Goal: Task Accomplishment & Management: Use online tool/utility

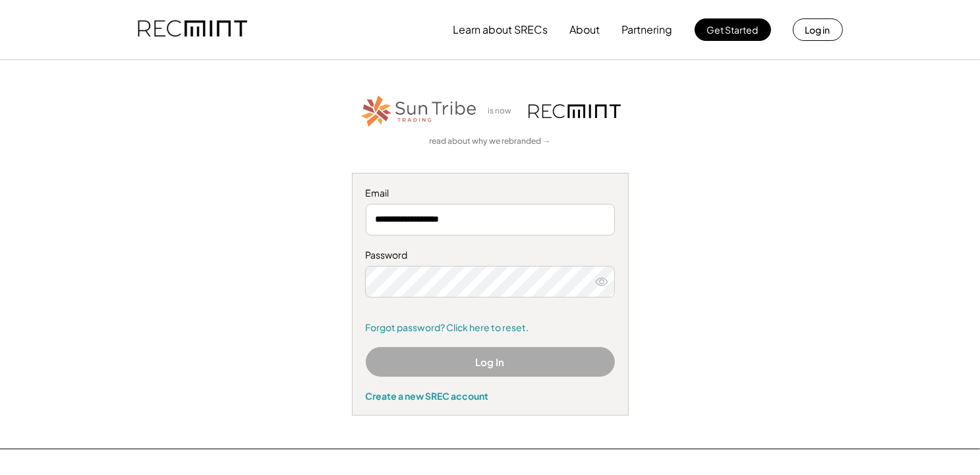
click at [512, 353] on button "Log In" at bounding box center [490, 362] width 249 height 30
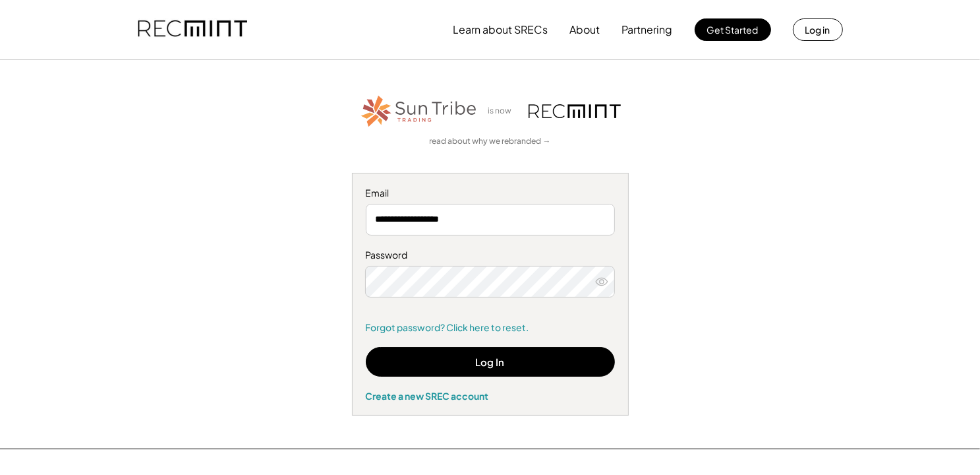
click at [609, 334] on div "**********" at bounding box center [490, 294] width 277 height 243
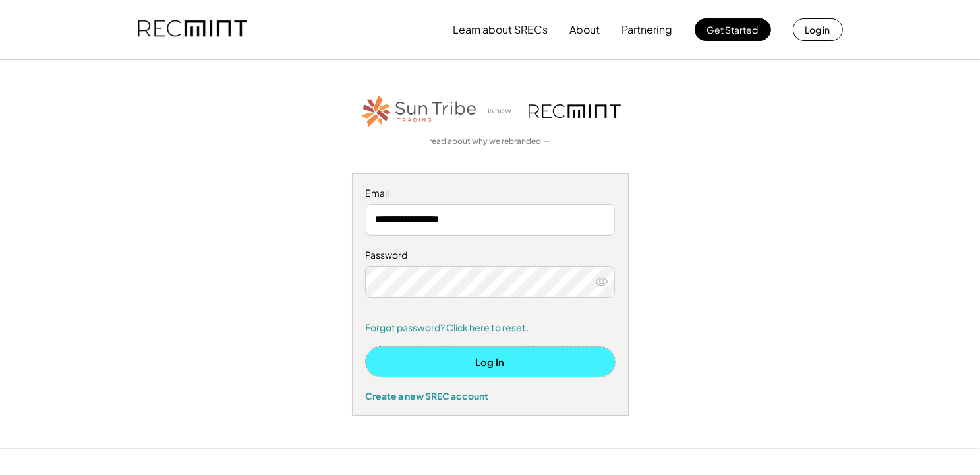
click at [541, 357] on button "Log In" at bounding box center [490, 362] width 249 height 30
click at [488, 365] on button "Log In" at bounding box center [490, 362] width 249 height 30
click at [564, 360] on button "Log In" at bounding box center [490, 362] width 249 height 30
click at [488, 355] on button "Log In" at bounding box center [490, 362] width 249 height 30
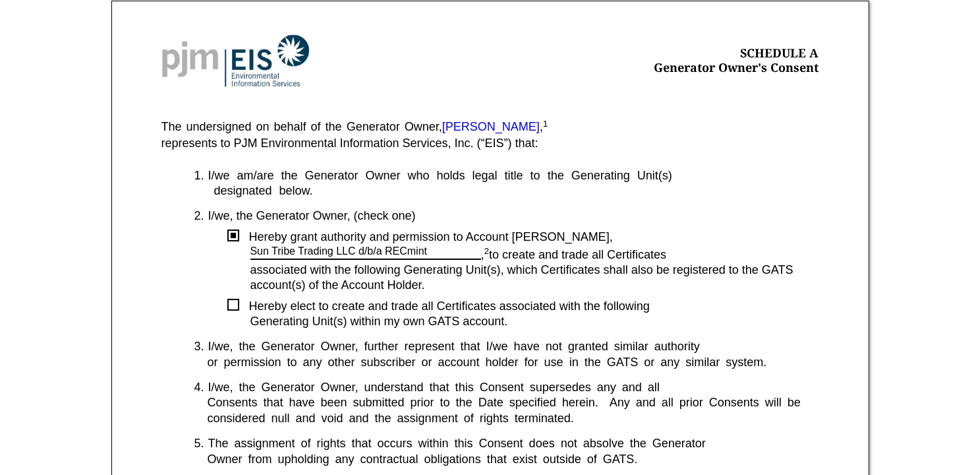
scroll to position [206, 0]
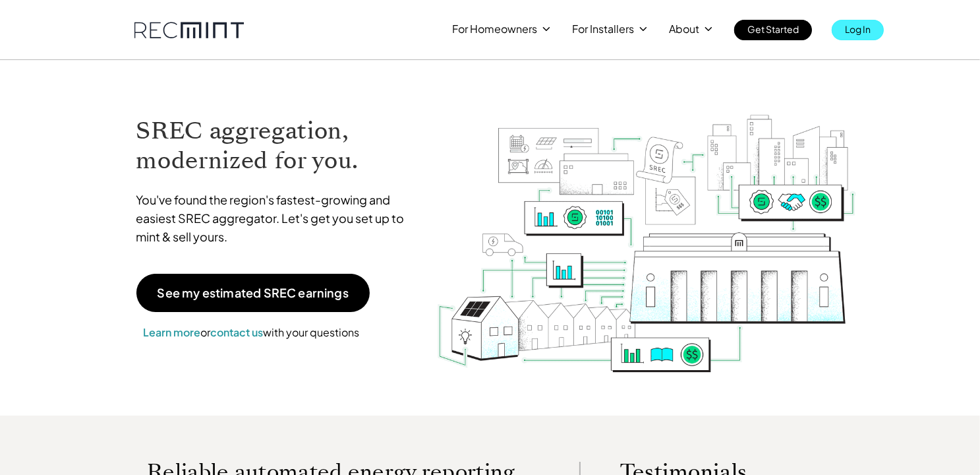
click at [857, 34] on p "Log In" at bounding box center [858, 29] width 26 height 18
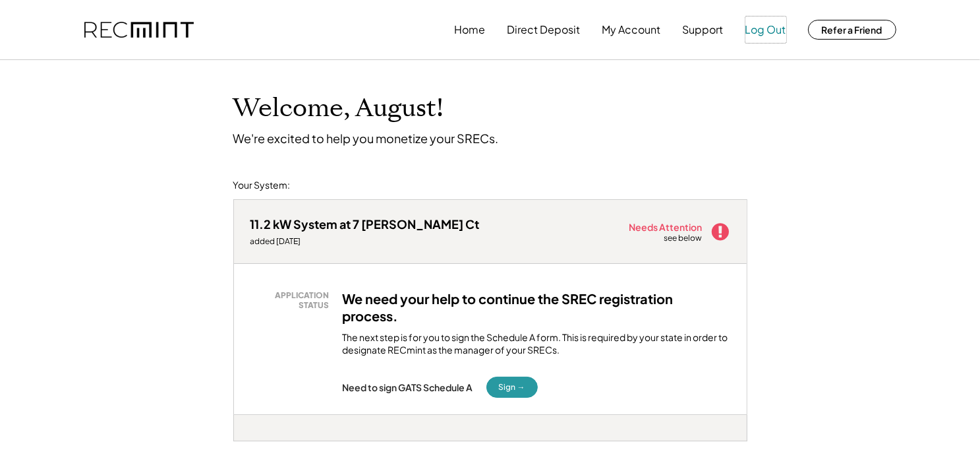
click at [757, 36] on button "Log Out" at bounding box center [766, 29] width 41 height 26
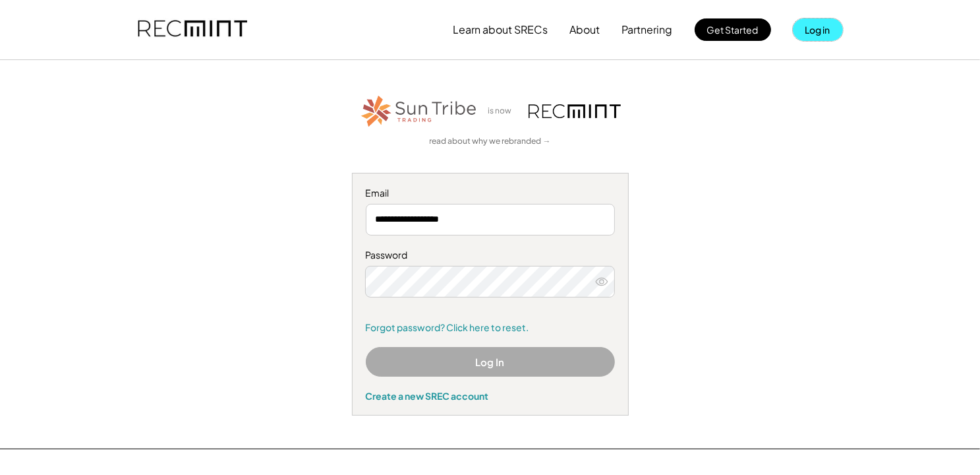
click at [812, 29] on button "Log in" at bounding box center [818, 29] width 50 height 22
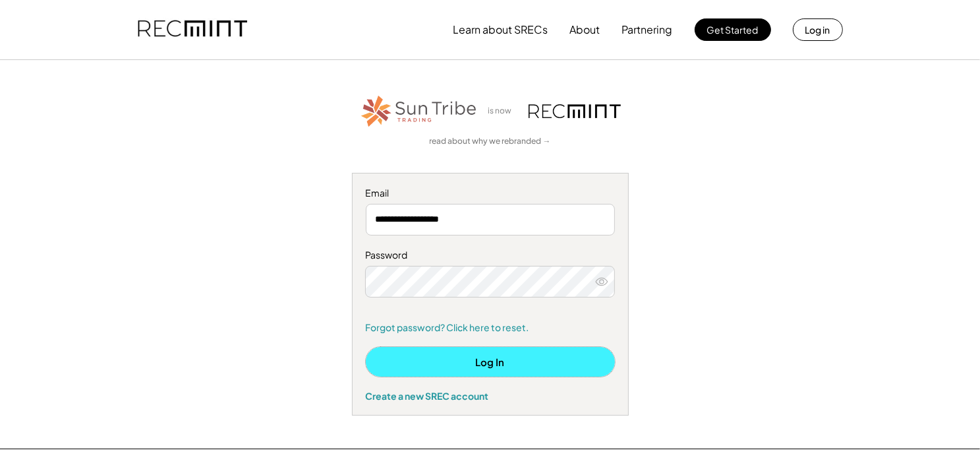
click at [477, 359] on button "Log In" at bounding box center [490, 362] width 249 height 30
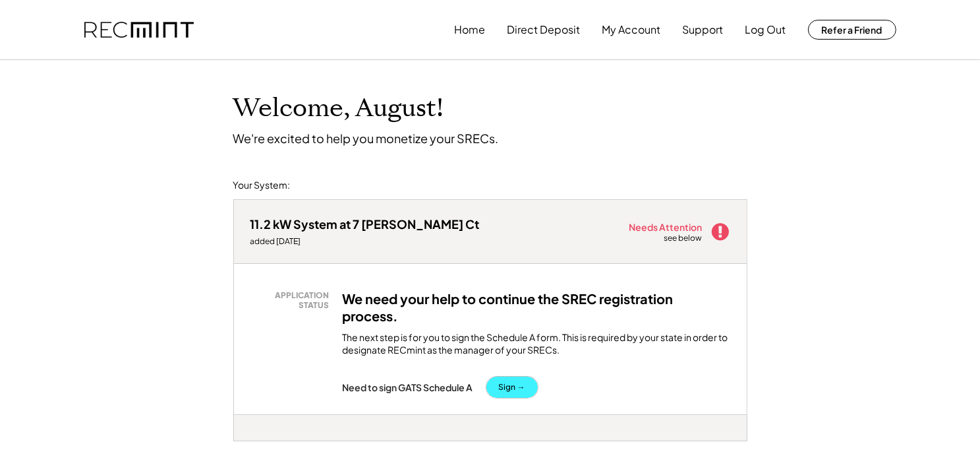
click at [504, 384] on button "Sign →" at bounding box center [512, 386] width 51 height 21
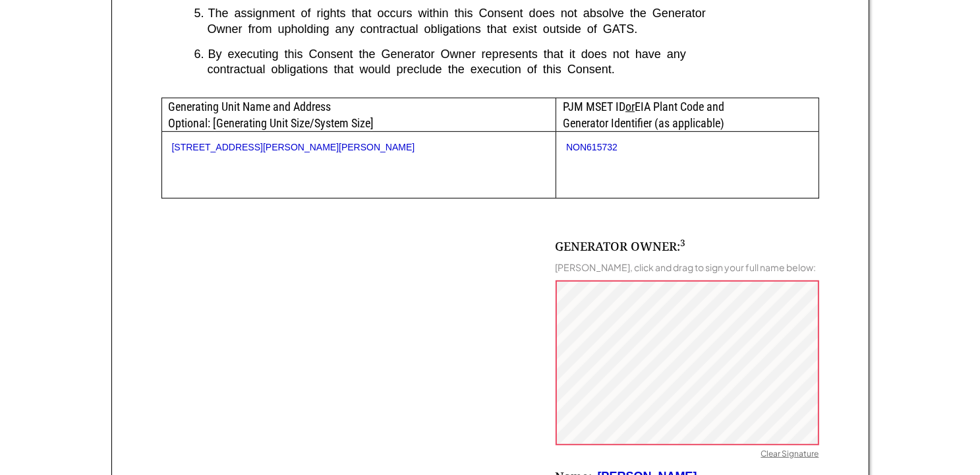
scroll to position [679, 0]
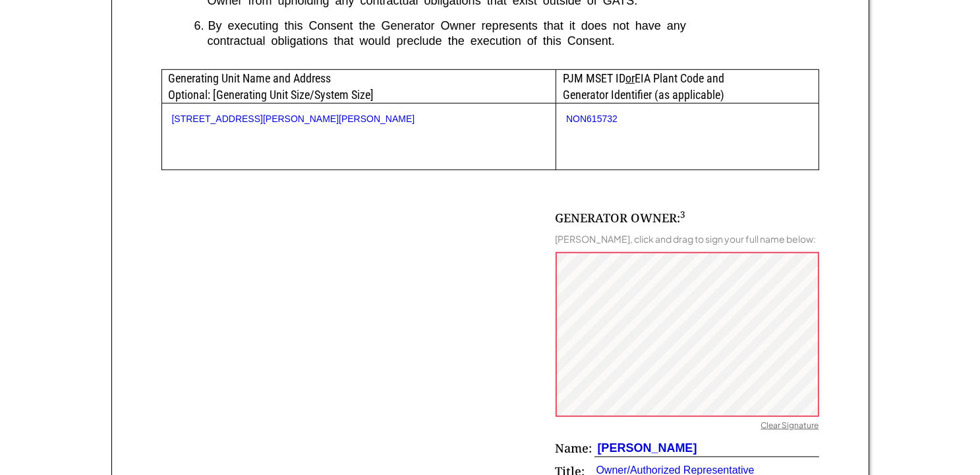
click at [774, 433] on div "Clear Signature" at bounding box center [790, 426] width 58 height 13
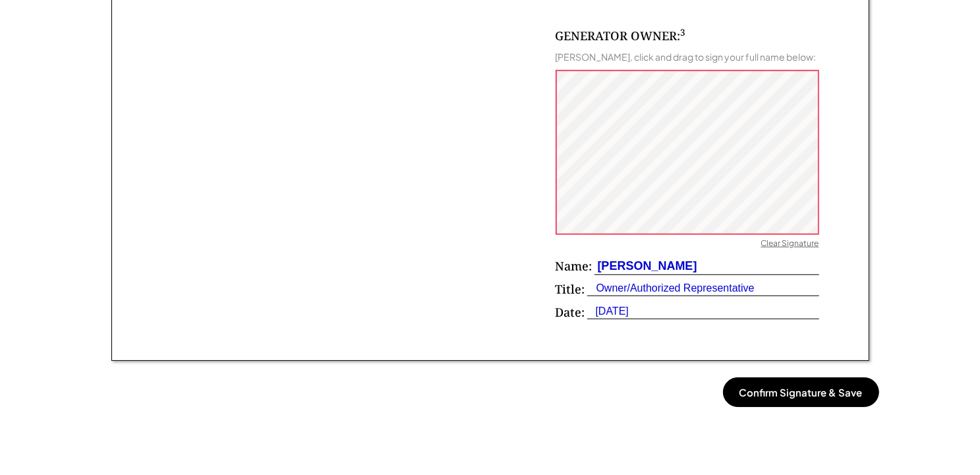
scroll to position [869, 0]
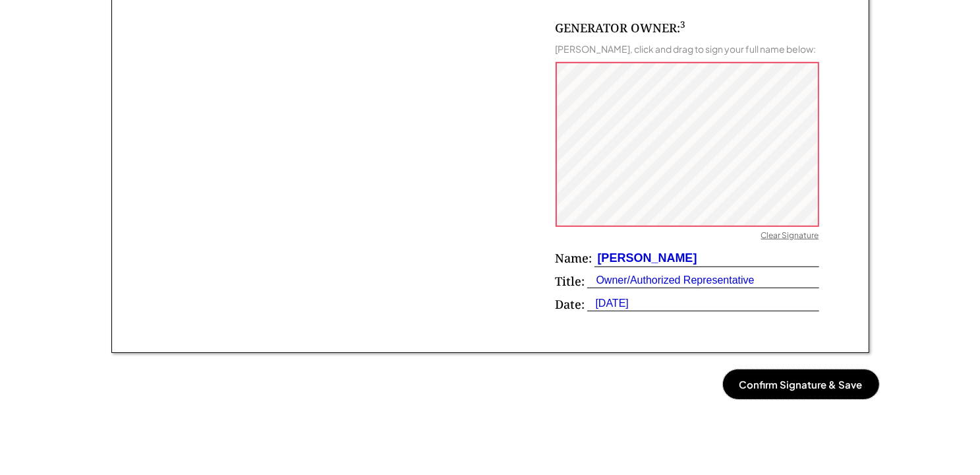
click at [823, 399] on button "Confirm Signature & Save" at bounding box center [801, 384] width 156 height 30
